Goal: Task Accomplishment & Management: Manage account settings

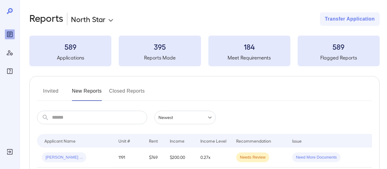
scroll to position [61, 0]
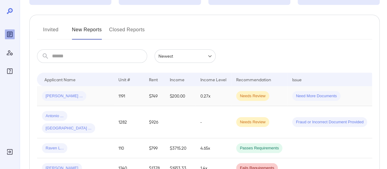
click at [84, 95] on div "Roderick ..." at bounding box center [75, 96] width 67 height 10
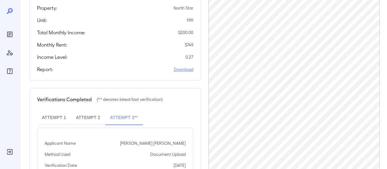
scroll to position [177, 0]
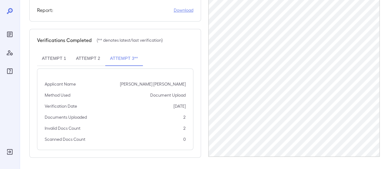
click at [187, 11] on link "Download" at bounding box center [184, 10] width 20 height 6
click at [188, 11] on link "Download" at bounding box center [184, 10] width 20 height 6
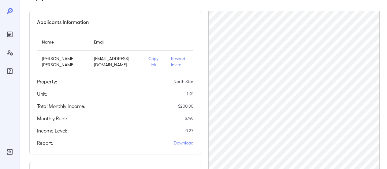
scroll to position [0, 0]
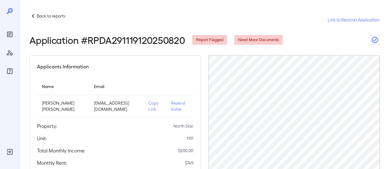
click at [48, 16] on p "Back to reports" at bounding box center [51, 16] width 29 height 6
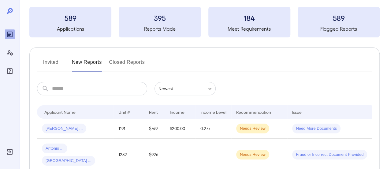
scroll to position [61, 0]
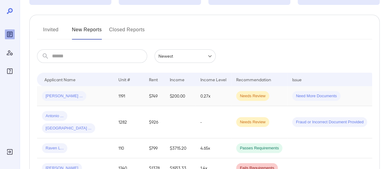
click at [95, 97] on div "Roderick ..." at bounding box center [75, 96] width 67 height 10
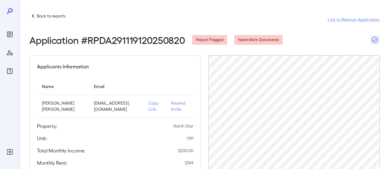
click at [171, 107] on p "Resend Invite" at bounding box center [179, 106] width 17 height 12
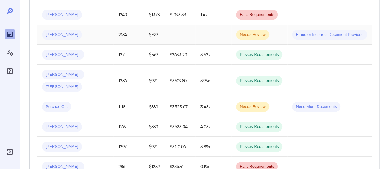
scroll to position [31, 0]
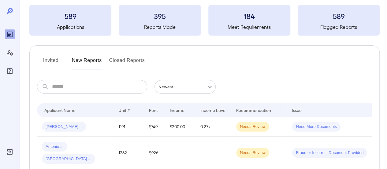
click at [50, 61] on button "Invited" at bounding box center [51, 62] width 28 height 15
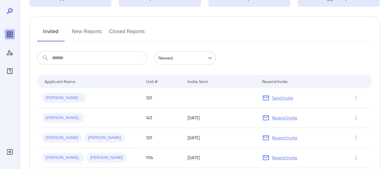
scroll to position [61, 0]
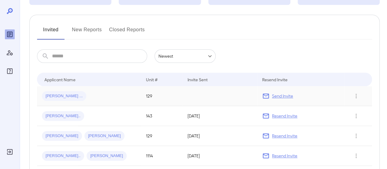
click at [97, 94] on div "Edgar ..." at bounding box center [89, 96] width 94 height 10
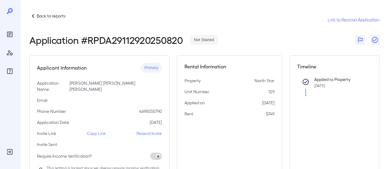
click at [94, 130] on p "Copy Link" at bounding box center [96, 133] width 19 height 6
click at [49, 16] on p "Back to reports" at bounding box center [51, 16] width 29 height 6
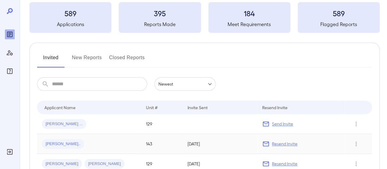
scroll to position [61, 0]
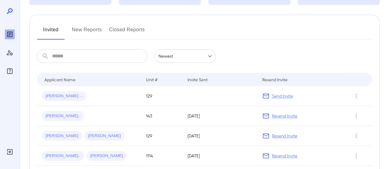
click at [79, 31] on button "New Reports" at bounding box center [87, 32] width 30 height 15
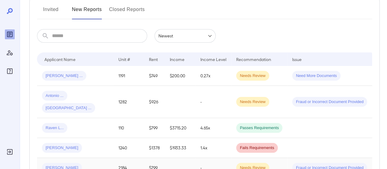
scroll to position [122, 0]
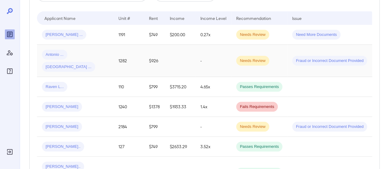
click at [91, 64] on span "Grecia ..." at bounding box center [68, 67] width 53 height 6
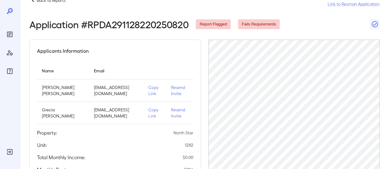
scroll to position [15, 0]
click at [155, 91] on p "Copy Link" at bounding box center [154, 90] width 13 height 12
click at [52, 1] on p "Back to reports" at bounding box center [51, 1] width 29 height 6
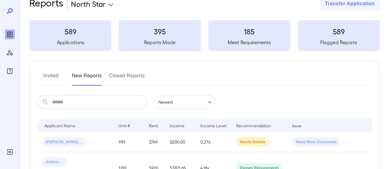
scroll to position [76, 0]
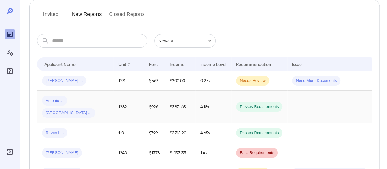
click at [99, 101] on div "Antonio ... Grecia ..." at bounding box center [75, 106] width 67 height 22
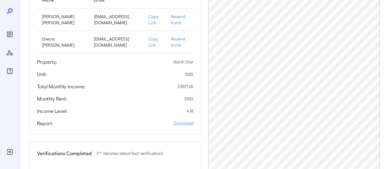
scroll to position [92, 0]
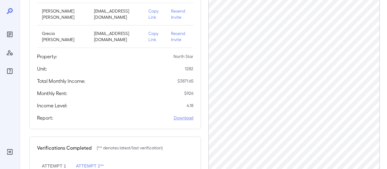
click at [185, 118] on link "Download" at bounding box center [184, 117] width 20 height 6
click at [186, 115] on link "Download" at bounding box center [184, 117] width 20 height 6
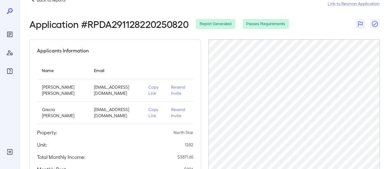
scroll to position [0, 0]
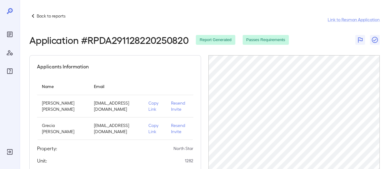
click at [47, 19] on p "Back to reports" at bounding box center [51, 16] width 29 height 6
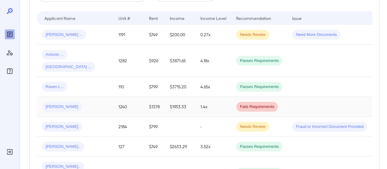
scroll to position [61, 0]
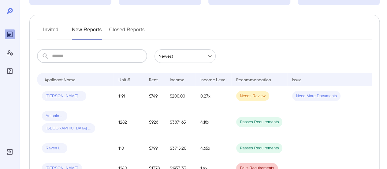
click at [84, 54] on input "text" at bounding box center [99, 55] width 95 height 13
type input "****"
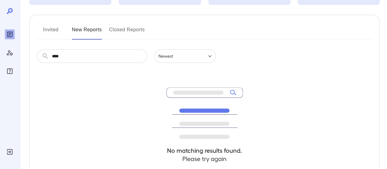
click at [48, 28] on button "Invited" at bounding box center [51, 32] width 28 height 15
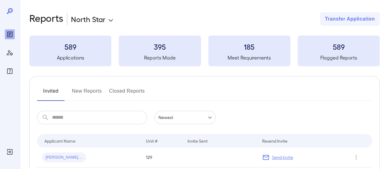
click at [90, 88] on button "New Reports" at bounding box center [87, 93] width 30 height 15
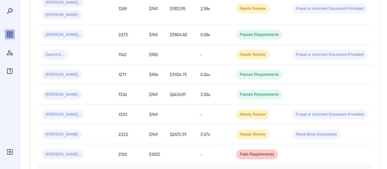
scroll to position [510, 0]
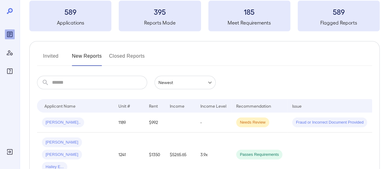
scroll to position [32, 0]
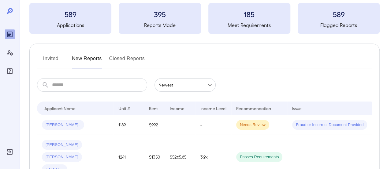
click at [60, 84] on input "text" at bounding box center [99, 84] width 95 height 13
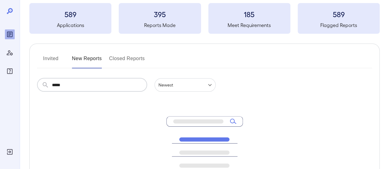
type input "*****"
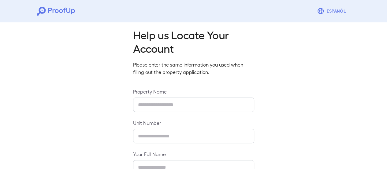
scroll to position [108, 0]
